Goal: Task Accomplishment & Management: Manage account settings

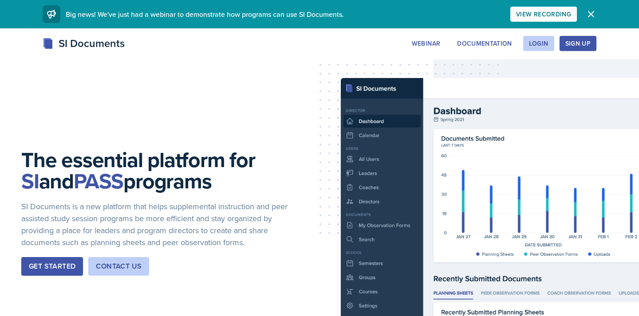
click at [536, 51] on div "SI Documents Webinar Documentation Login Sign Up Sign Up Login Documentation We…" at bounding box center [319, 43] width 568 height 16
click at [534, 40] on div "Login" at bounding box center [539, 43] width 20 height 7
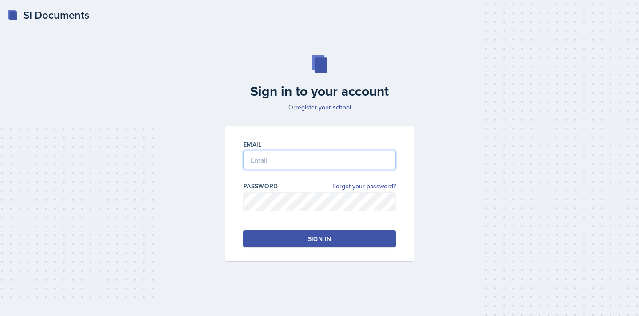
click at [310, 160] on input "email" at bounding box center [319, 160] width 153 height 19
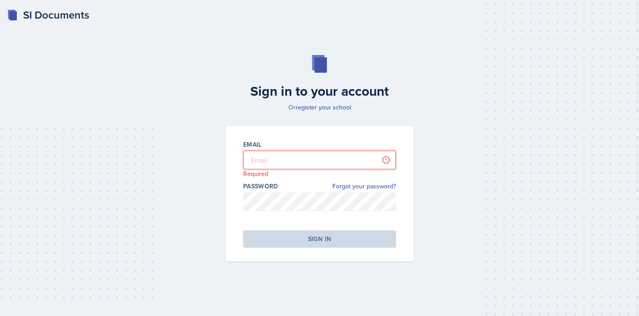
type input "[EMAIL_ADDRESS][DOMAIN_NAME]"
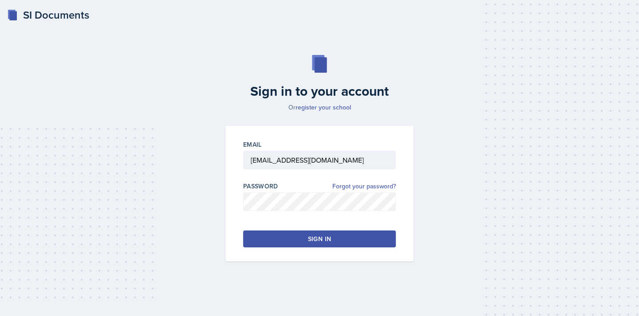
click at [489, 146] on div "Sign in to your account Or register your school Email [EMAIL_ADDRESS][DOMAIN_NA…" at bounding box center [319, 158] width 610 height 263
click at [306, 248] on div "Email [EMAIL_ADDRESS][DOMAIN_NAME] Password Forgot your password? Sign in" at bounding box center [319, 194] width 188 height 136
click at [289, 239] on button "Sign in" at bounding box center [319, 239] width 153 height 17
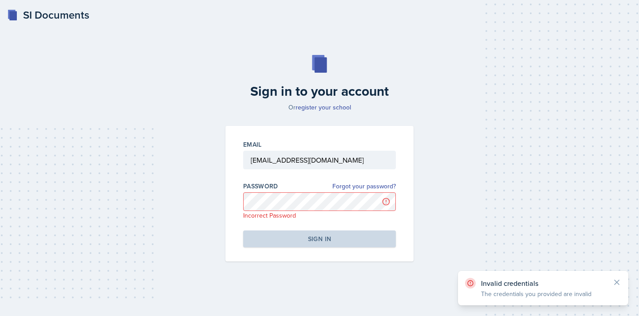
click at [293, 213] on p "Incorrect Password" at bounding box center [319, 215] width 153 height 9
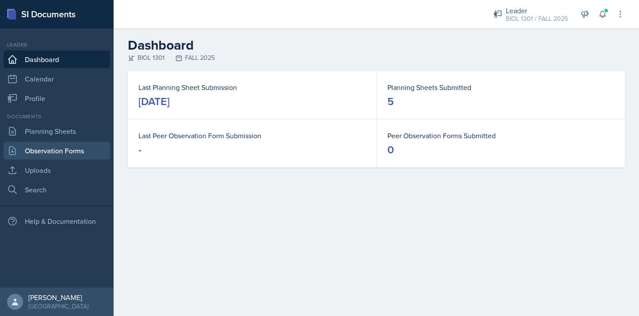
click at [28, 153] on link "Observation Forms" at bounding box center [57, 151] width 106 height 18
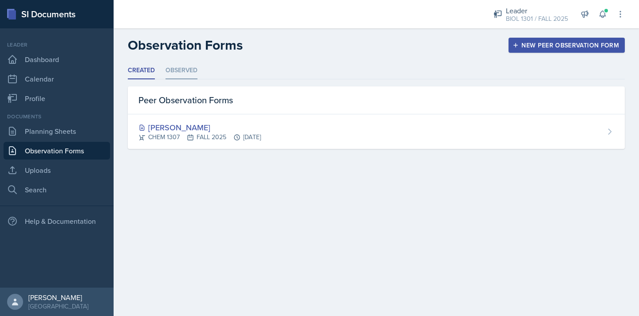
click at [187, 79] on li "Observed" at bounding box center [181, 70] width 32 height 17
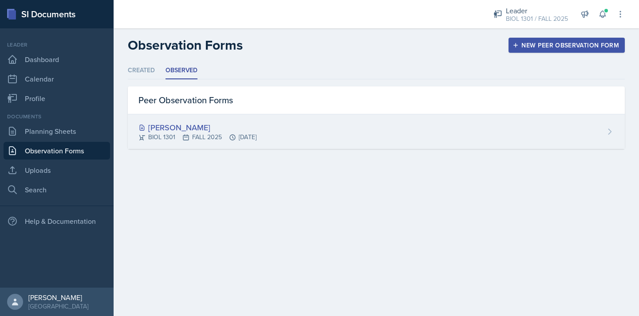
click at [190, 127] on div "[PERSON_NAME]" at bounding box center [197, 128] width 118 height 12
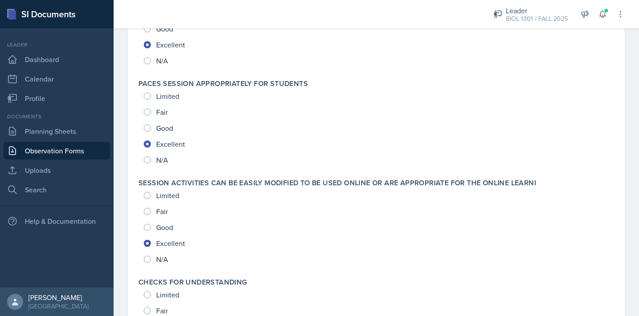
scroll to position [280, 0]
